Goal: Information Seeking & Learning: Learn about a topic

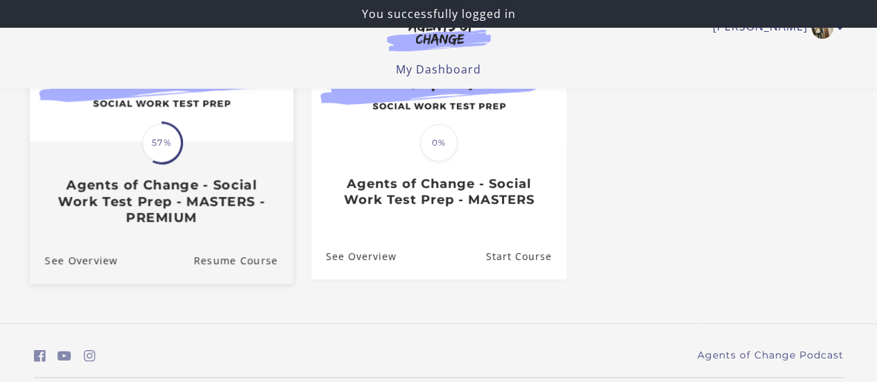
click at [232, 193] on h3 "Agents of Change - Social Work Test Prep - MASTERS - PREMIUM" at bounding box center [160, 201] width 233 height 49
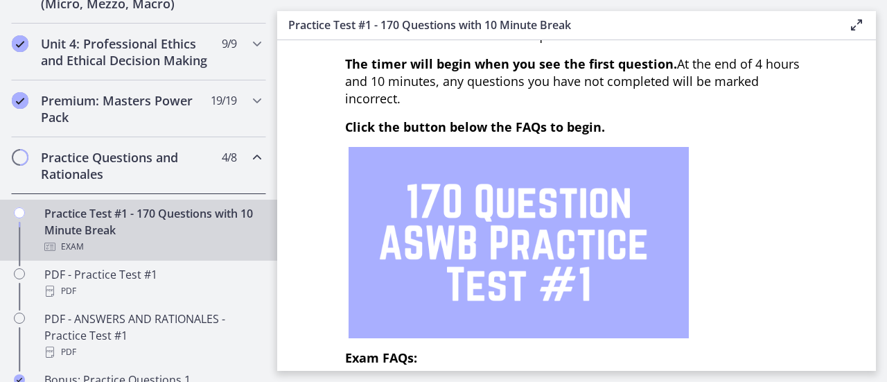
scroll to position [555, 0]
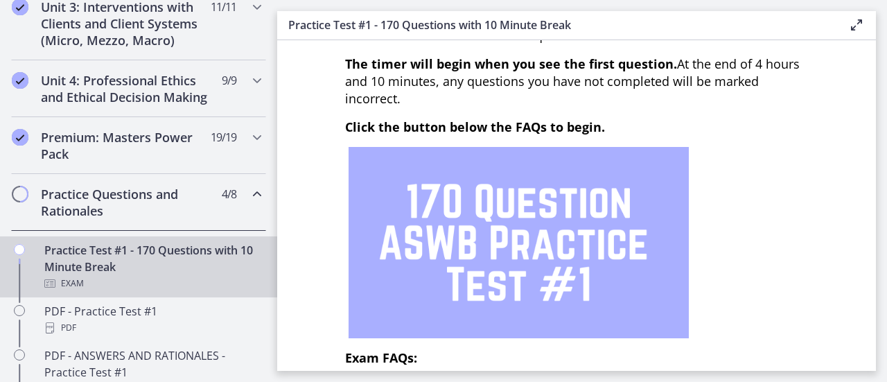
click at [249, 202] on icon "Chapters" at bounding box center [257, 194] width 17 height 17
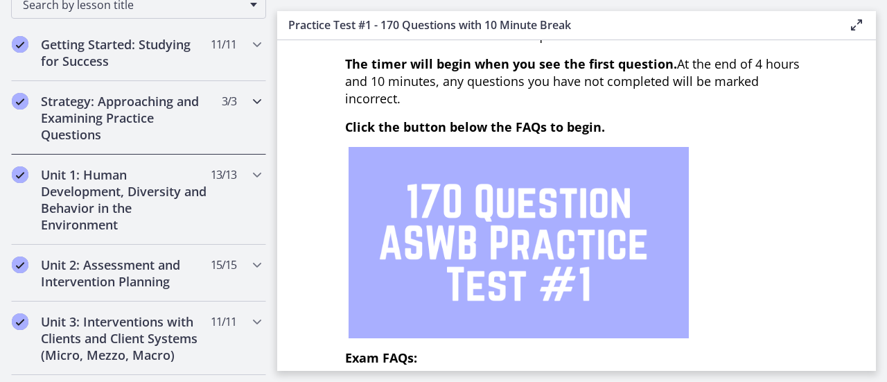
scroll to position [208, 0]
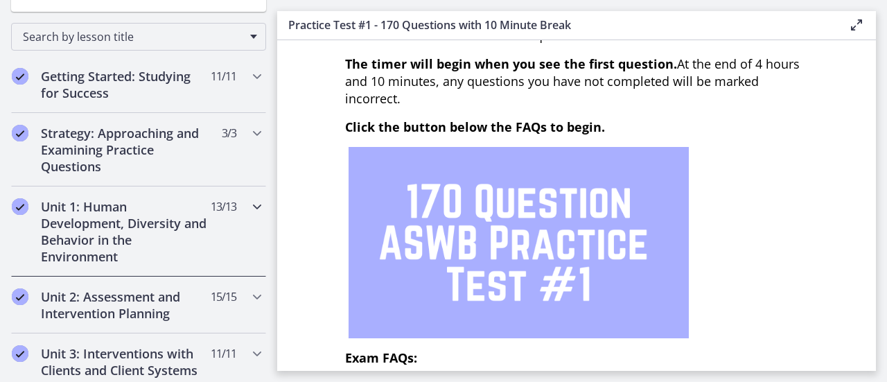
click at [207, 227] on div "Unit 1: Human Development, Diversity and Behavior in the Environment 13 / 13 Co…" at bounding box center [138, 231] width 255 height 90
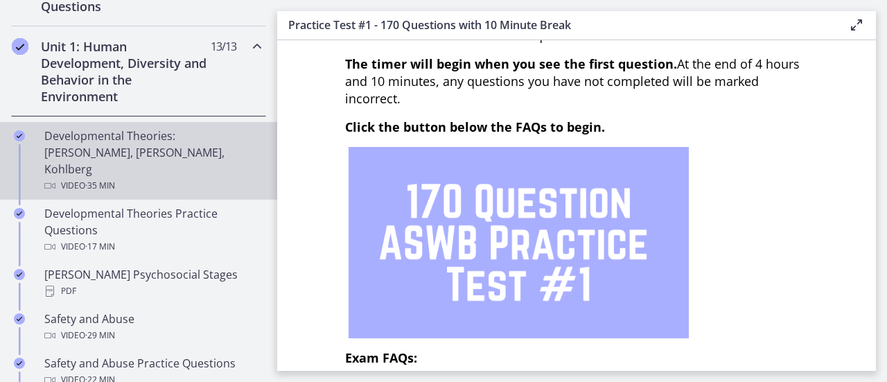
scroll to position [347, 0]
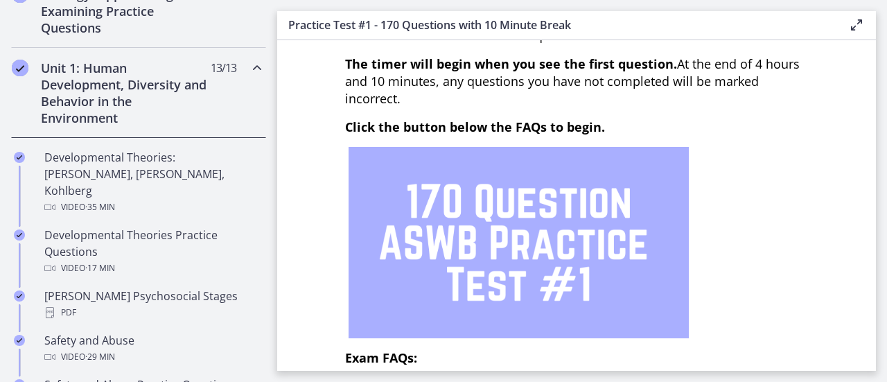
click at [202, 87] on div "Unit 1: Human Development, Diversity and Behavior in the Environment 13 / 13 Co…" at bounding box center [138, 93] width 255 height 90
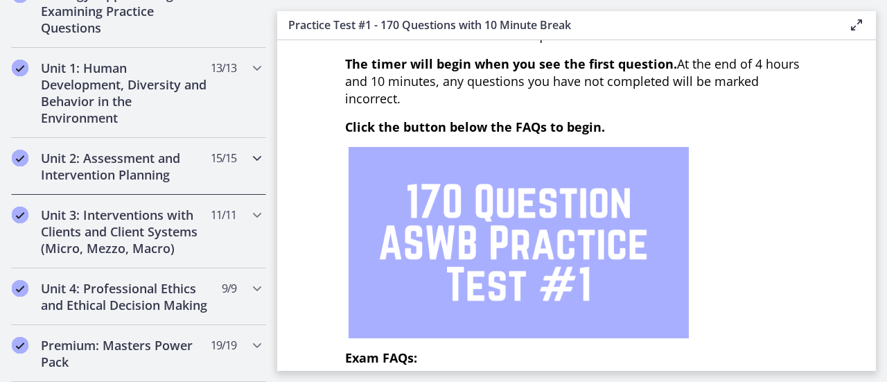
click at [193, 162] on h2 "Unit 2: Assessment and Intervention Planning" at bounding box center [125, 166] width 169 height 33
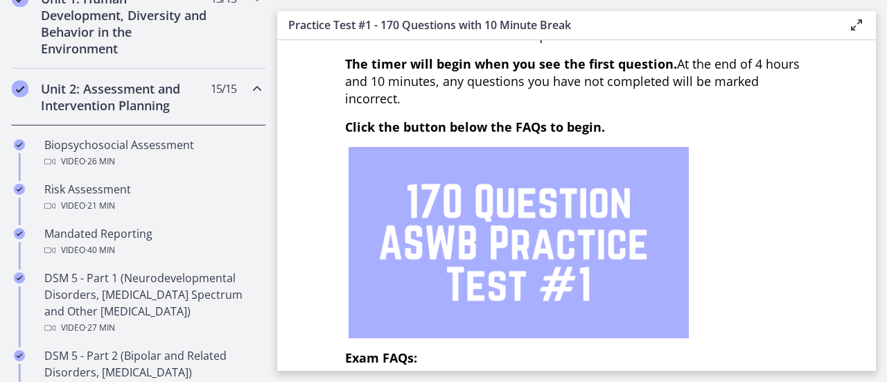
scroll to position [555, 0]
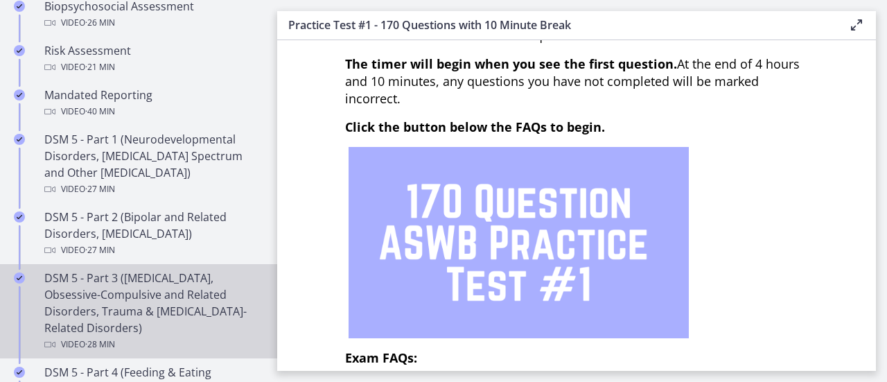
click at [211, 277] on div "DSM 5 - Part 3 ([MEDICAL_DATA], Obsessive-Compulsive and Related Disorders, Tra…" at bounding box center [152, 311] width 216 height 83
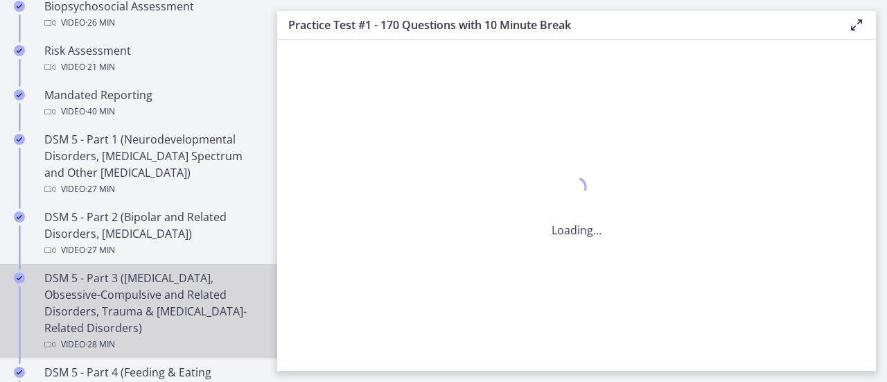
scroll to position [0, 0]
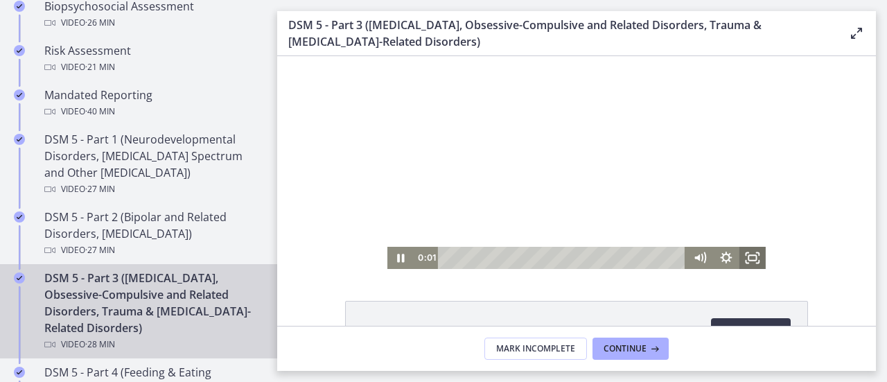
click at [746, 250] on icon "Fullscreen" at bounding box center [753, 258] width 26 height 22
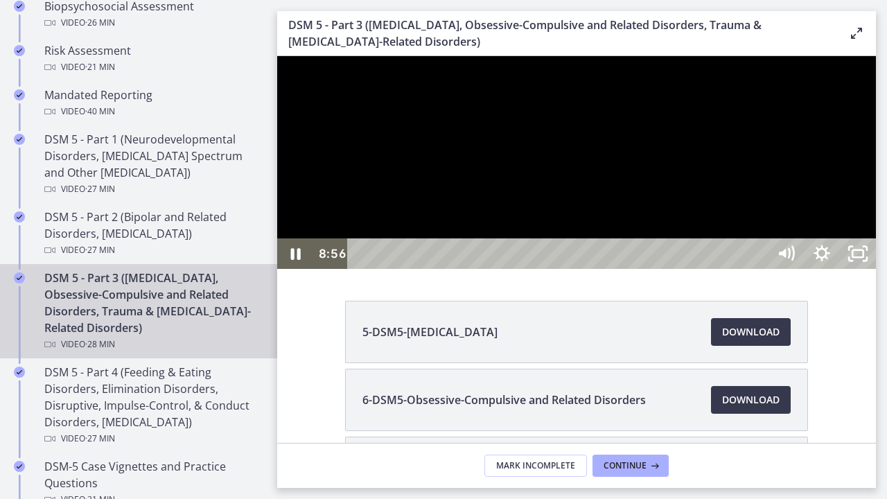
click at [659, 269] on div at bounding box center [576, 162] width 599 height 213
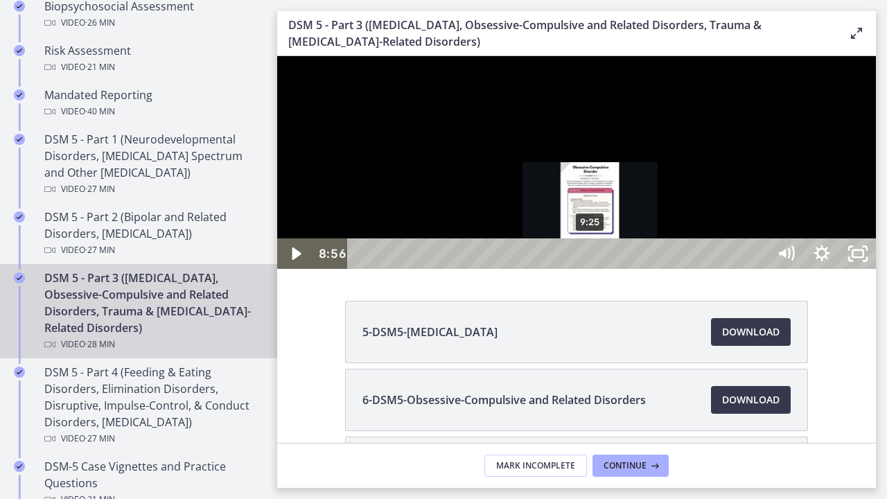
click at [591, 269] on div "9:25" at bounding box center [559, 253] width 399 height 30
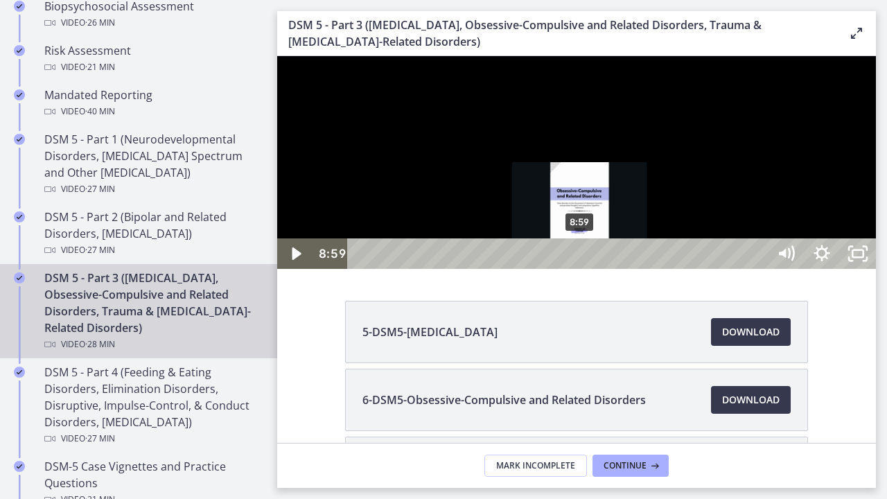
click at [581, 269] on div "8:59" at bounding box center [559, 253] width 399 height 30
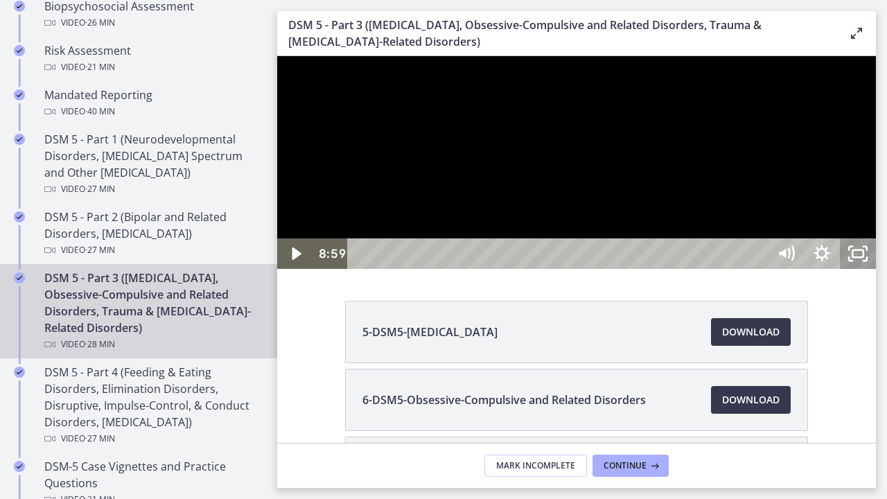
click at [876, 269] on icon "Unfullscreen" at bounding box center [858, 253] width 36 height 30
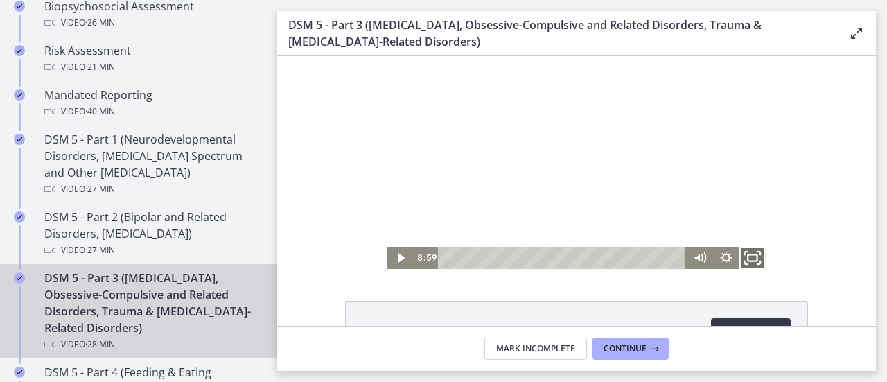
click at [747, 248] on icon "Fullscreen" at bounding box center [753, 258] width 32 height 26
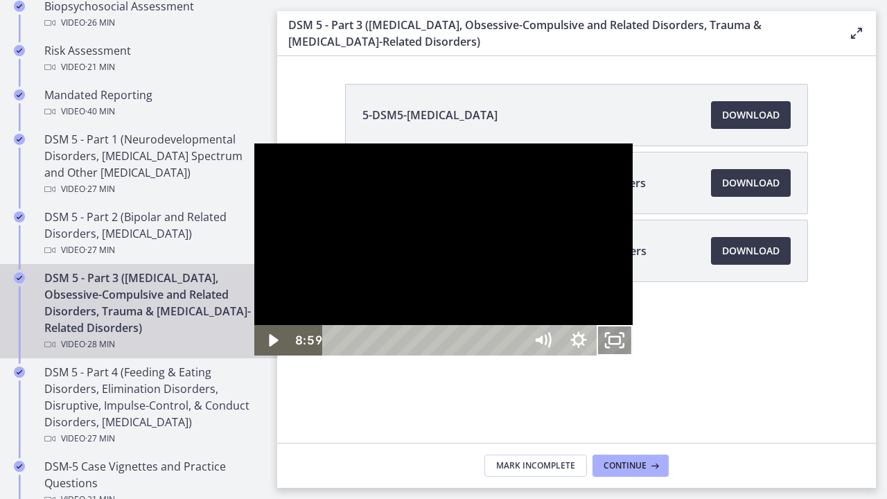
click at [633, 356] on icon "Unfullscreen" at bounding box center [615, 340] width 36 height 30
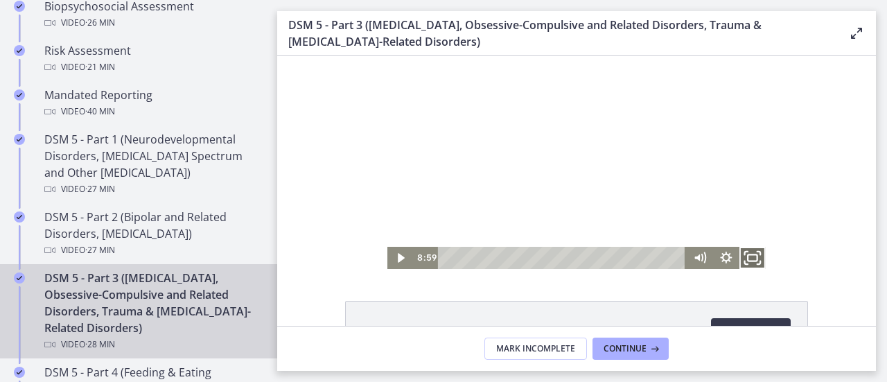
click at [746, 251] on icon "Fullscreen" at bounding box center [753, 258] width 32 height 26
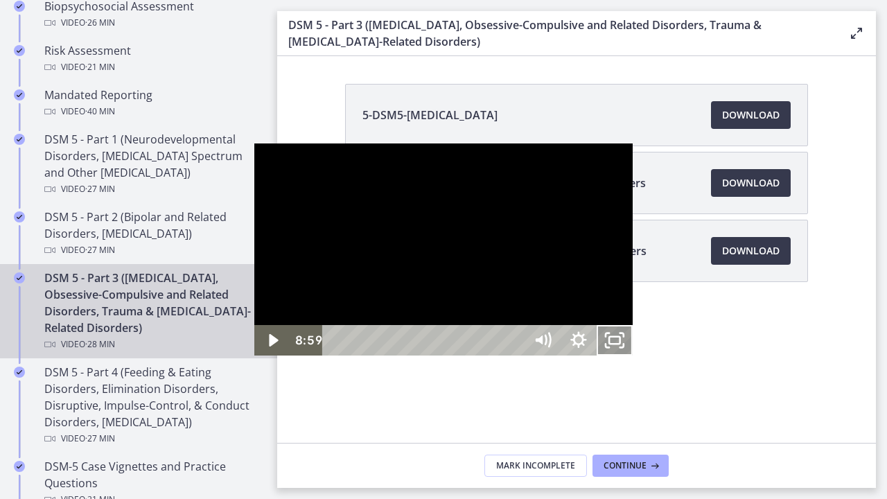
click at [633, 356] on icon "Unfullscreen" at bounding box center [615, 340] width 36 height 30
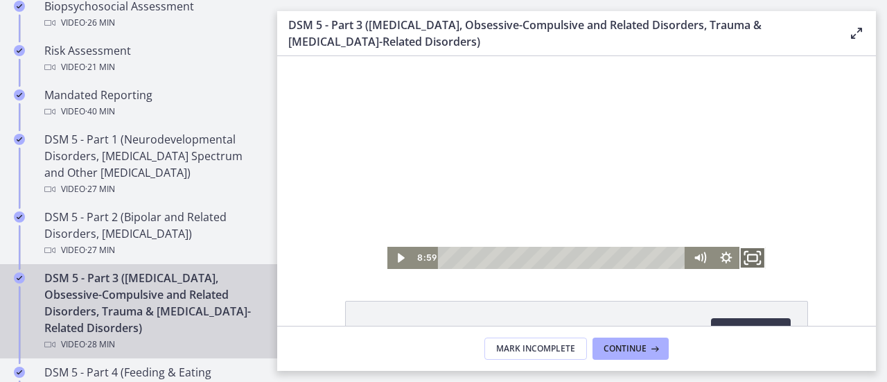
drag, startPoint x: 745, startPoint y: 247, endPoint x: 1023, endPoint y: 387, distance: 310.9
click at [746, 247] on icon "Fullscreen" at bounding box center [753, 258] width 32 height 26
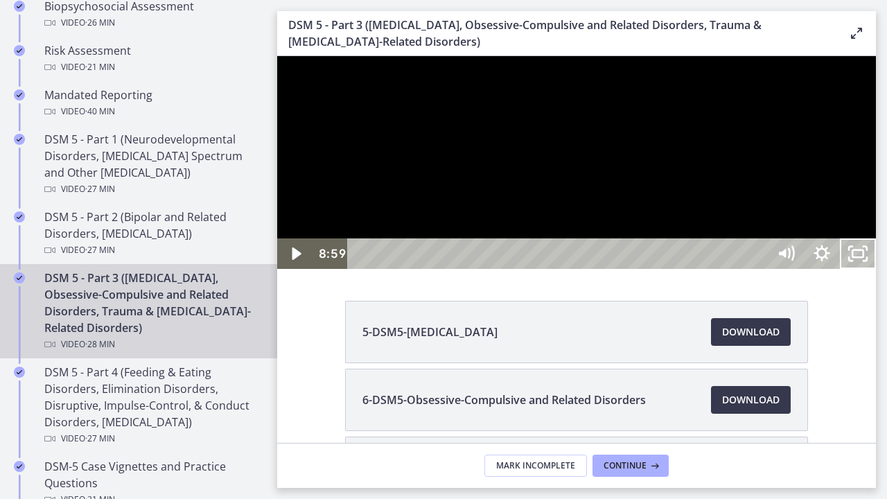
click at [876, 269] on div at bounding box center [576, 162] width 599 height 213
click at [876, 269] on icon "Unfullscreen" at bounding box center [858, 253] width 36 height 30
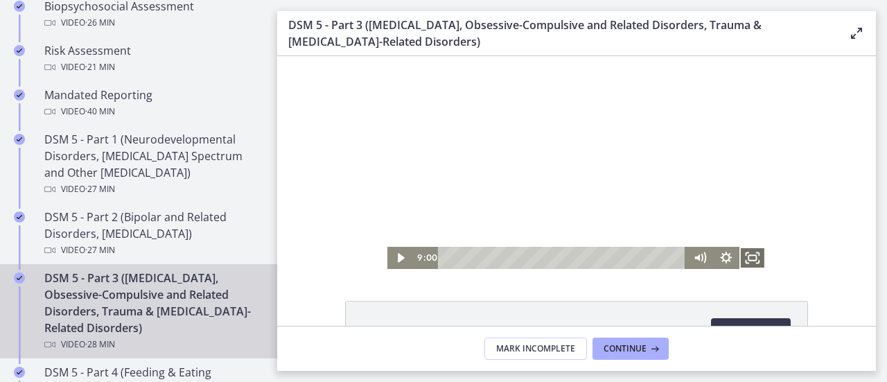
drag, startPoint x: 744, startPoint y: 262, endPoint x: 1022, endPoint y: 401, distance: 310.3
click at [744, 262] on icon "Fullscreen" at bounding box center [753, 258] width 26 height 22
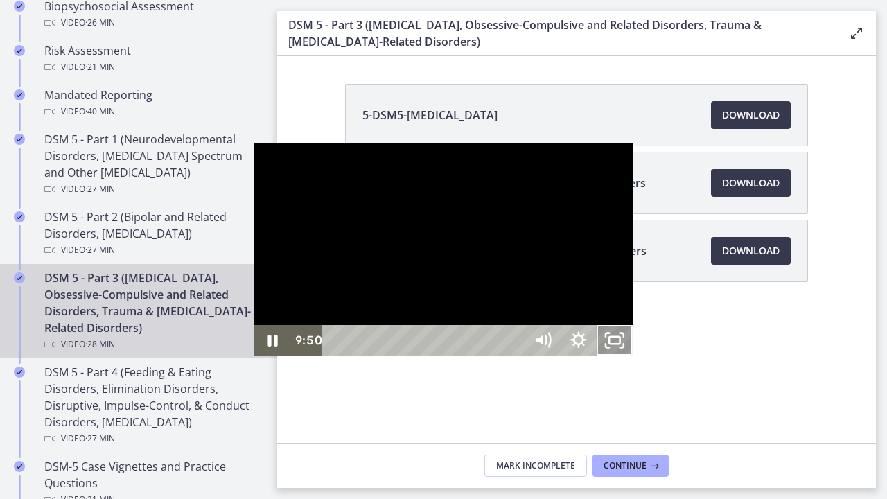
click at [633, 356] on icon "Unfullscreen" at bounding box center [615, 340] width 36 height 30
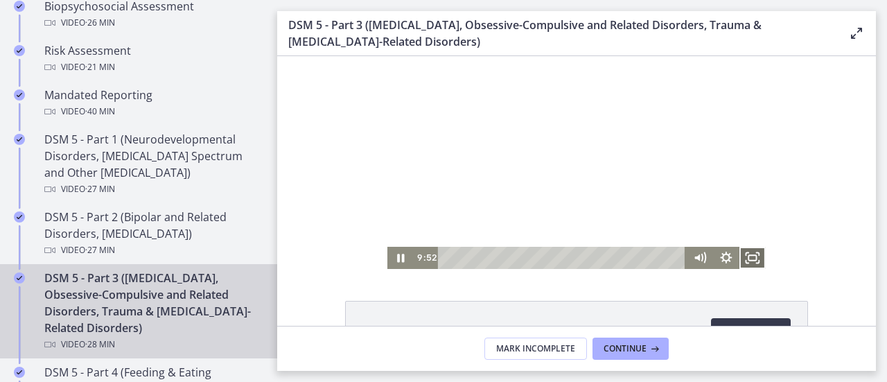
drag, startPoint x: 756, startPoint y: 256, endPoint x: 1033, endPoint y: 396, distance: 309.7
click at [756, 256] on icon "Fullscreen" at bounding box center [753, 258] width 26 height 22
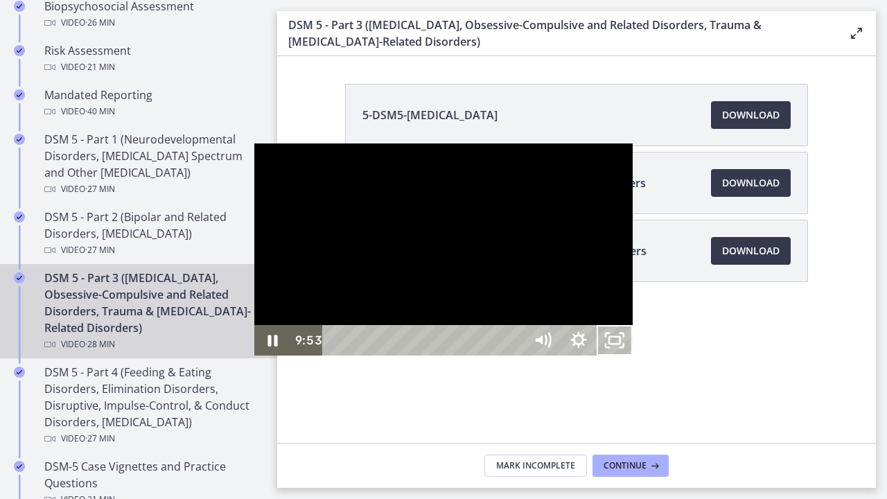
click at [633, 356] on icon "Unfullscreen" at bounding box center [615, 340] width 36 height 30
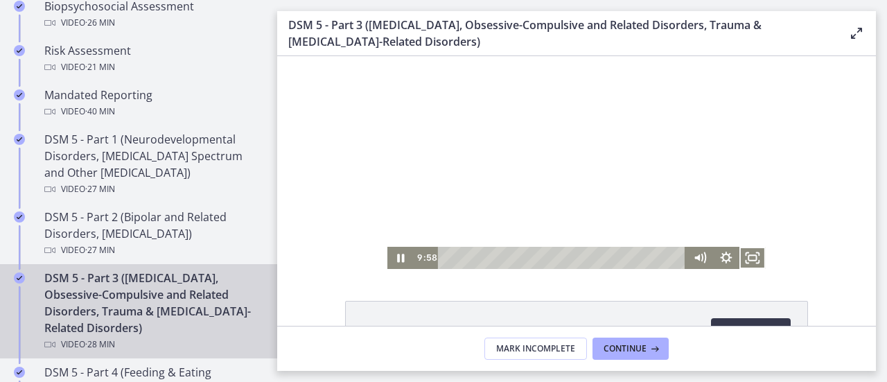
click at [861, 27] on icon at bounding box center [856, 33] width 17 height 17
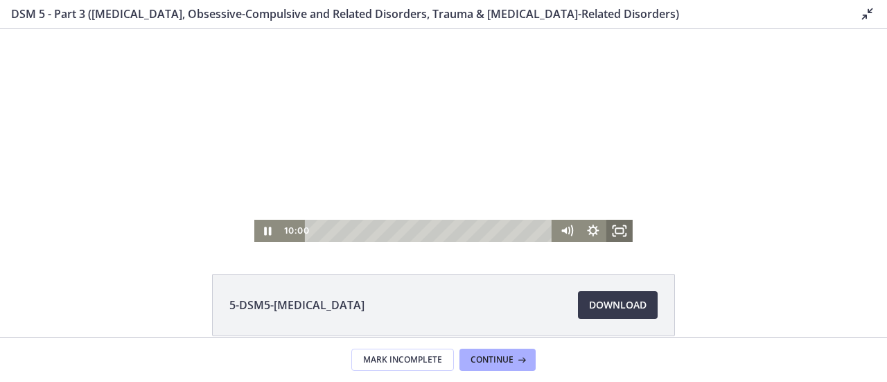
click at [618, 223] on icon "Fullscreen" at bounding box center [620, 231] width 26 height 22
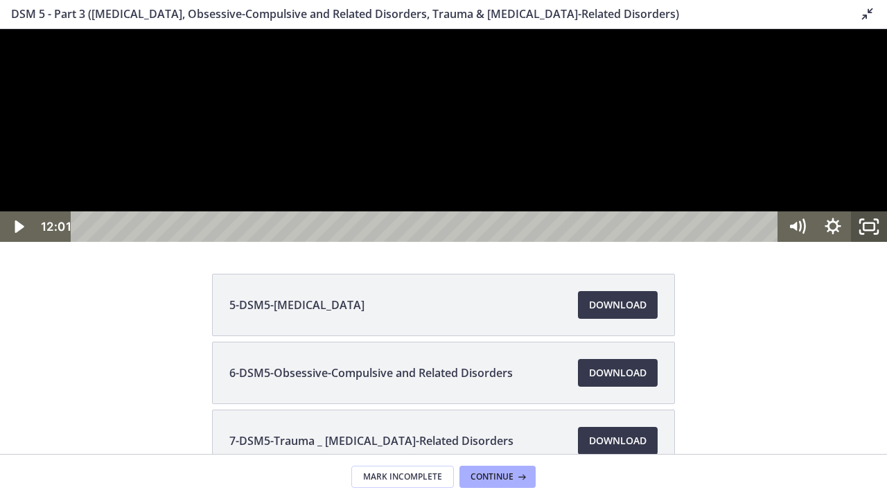
click at [866, 230] on rect "Unfullscreen" at bounding box center [869, 226] width 11 height 7
